Goal: Information Seeking & Learning: Learn about a topic

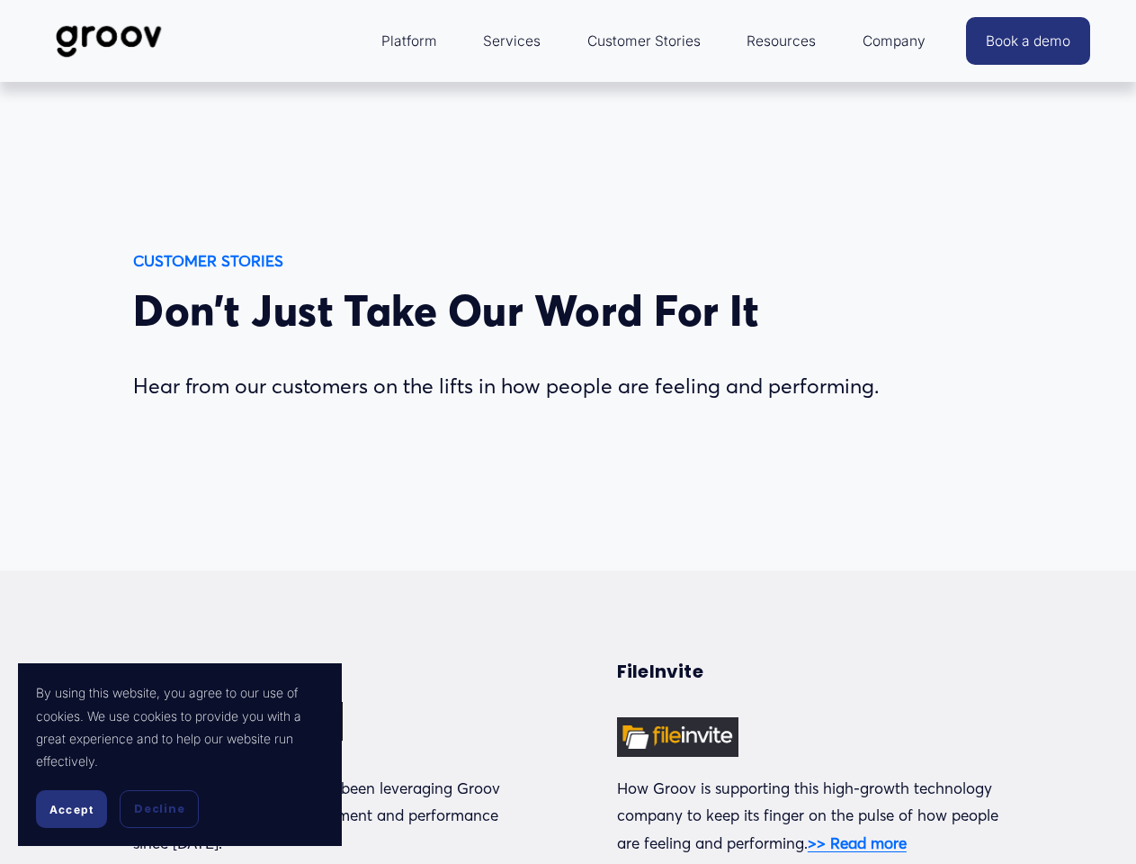
click at [71, 809] on span "Accept" at bounding box center [71, 809] width 44 height 13
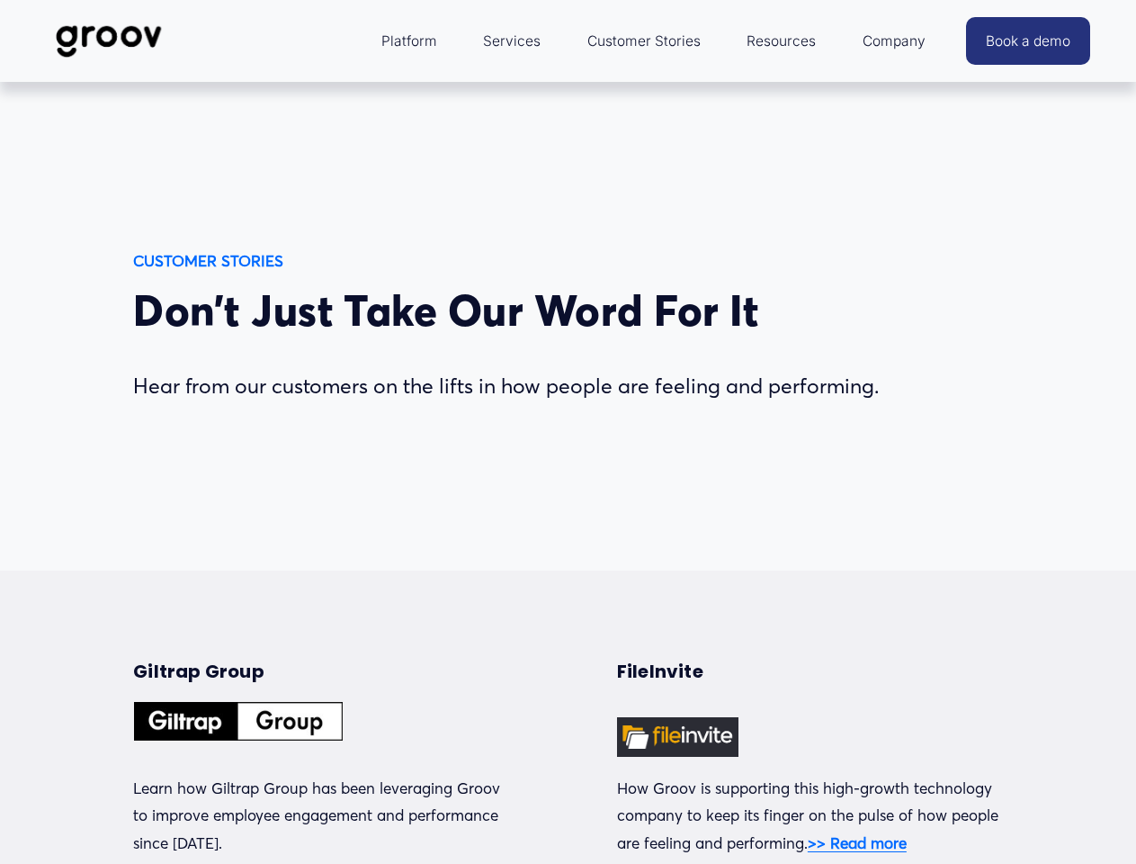
click at [157, 809] on p "Learn how Giltrap Group has been leveraging Groov to improve employee engagemen…" at bounding box center [326, 816] width 386 height 83
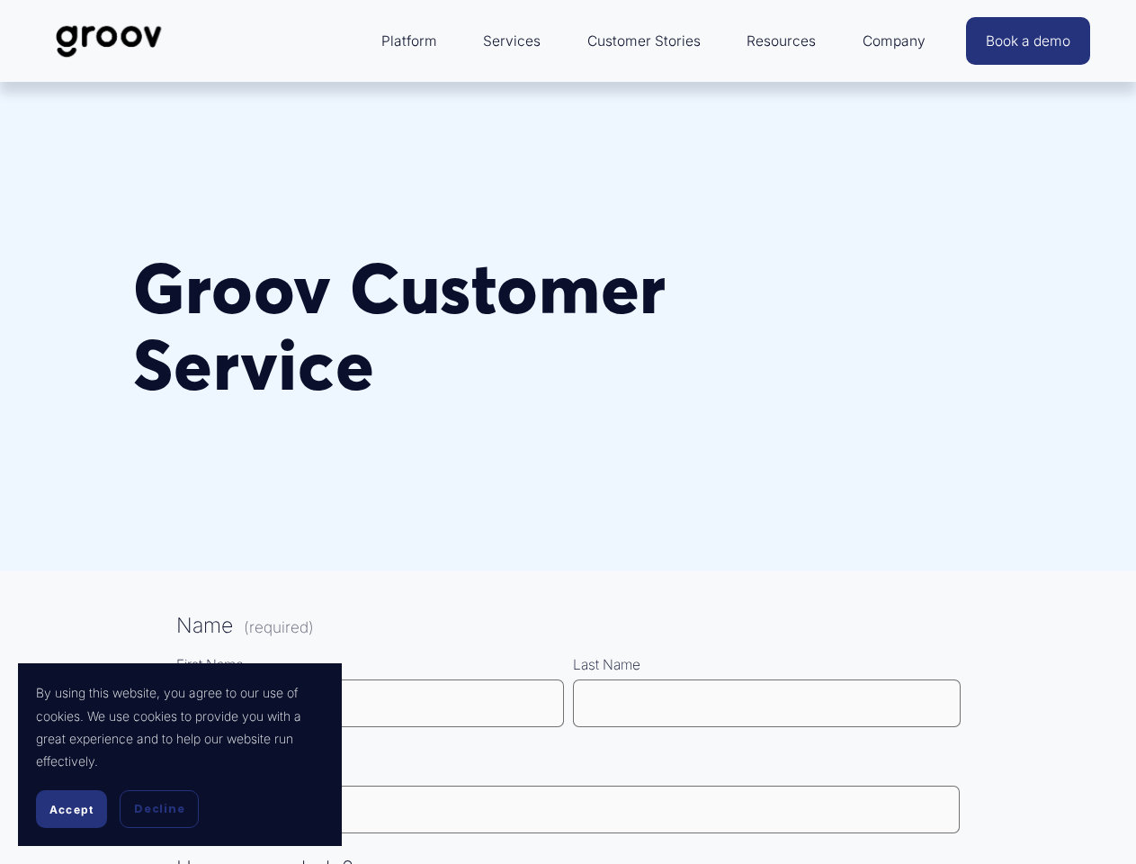
click at [71, 809] on span "Accept" at bounding box center [71, 809] width 44 height 13
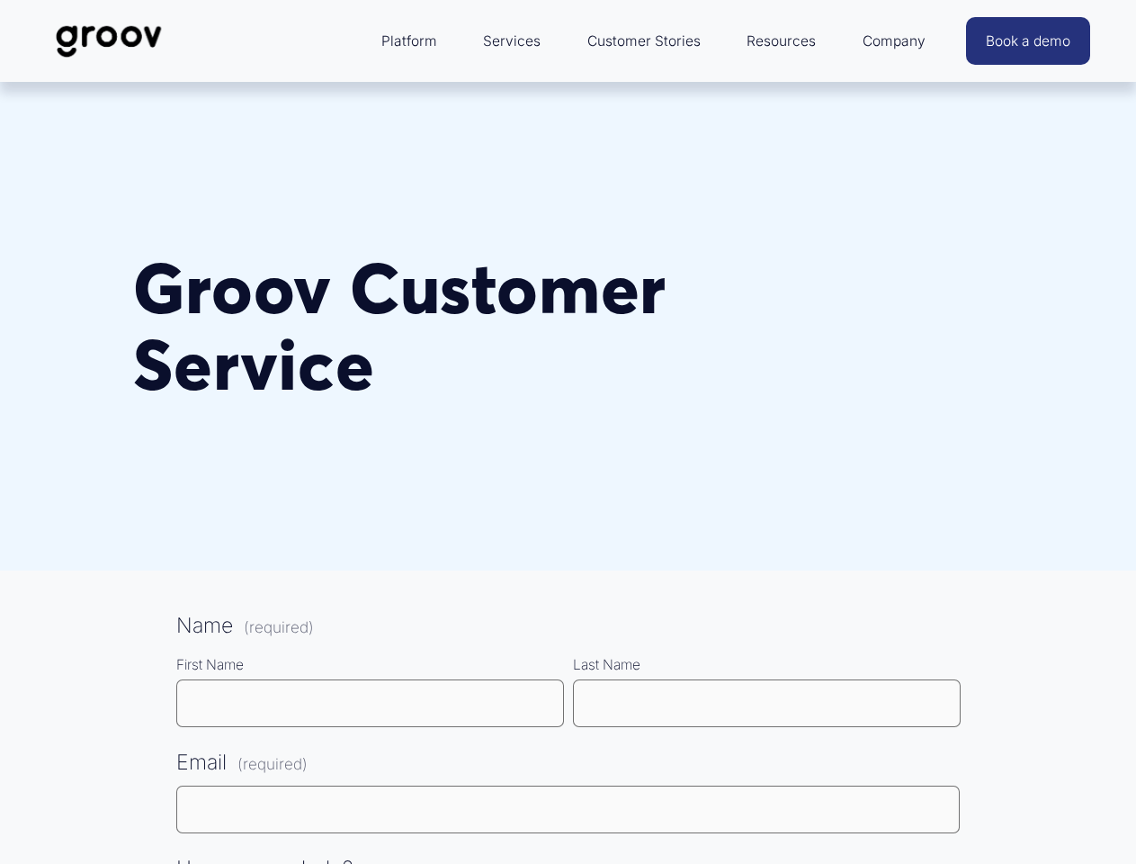
click at [568, 736] on fieldset "Name (required) First Name Last Name" at bounding box center [568, 675] width 784 height 137
